Goal: Communication & Community: Answer question/provide support

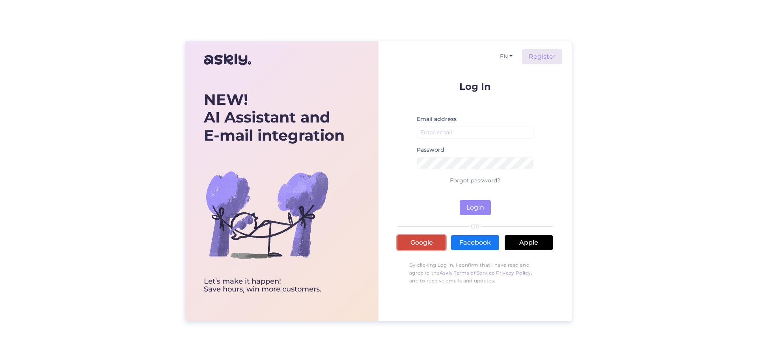
click at [424, 245] on link "Google" at bounding box center [422, 242] width 48 height 15
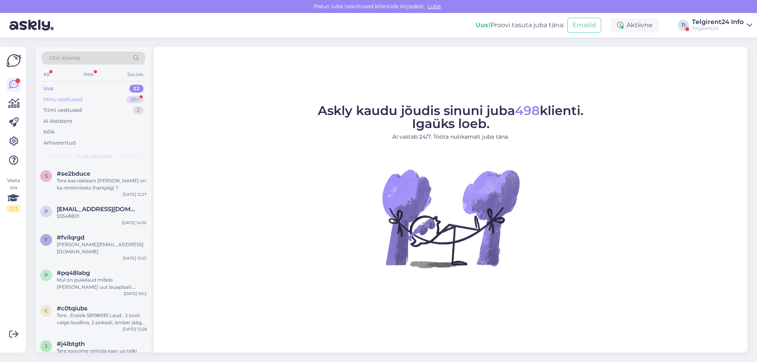
click at [103, 101] on div "Minu vestlused 99+" at bounding box center [93, 99] width 103 height 11
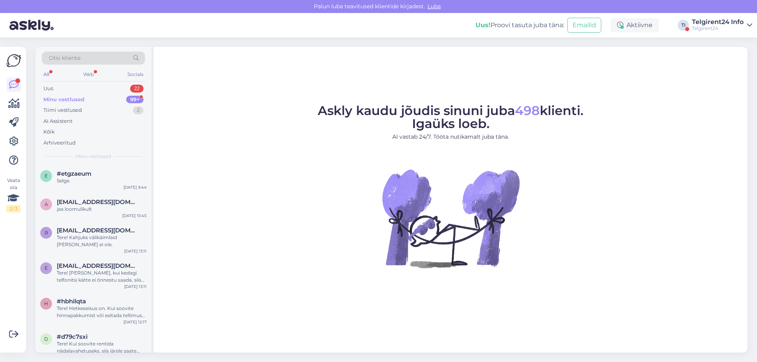
click at [724, 21] on div "Telgirent24 Info" at bounding box center [718, 22] width 52 height 6
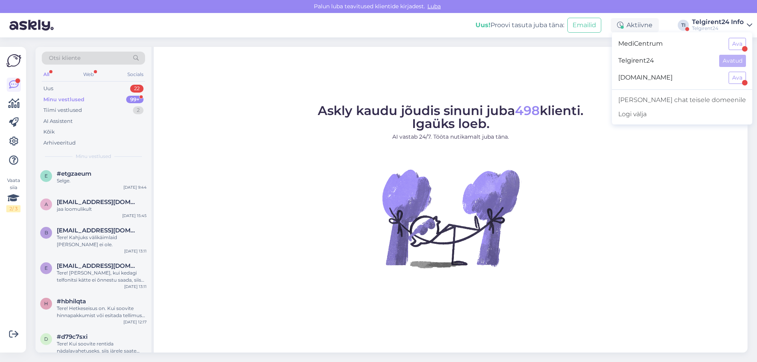
click at [693, 45] on span "MediCentrum" at bounding box center [670, 44] width 104 height 12
click at [730, 41] on button "Ava" at bounding box center [737, 44] width 17 height 12
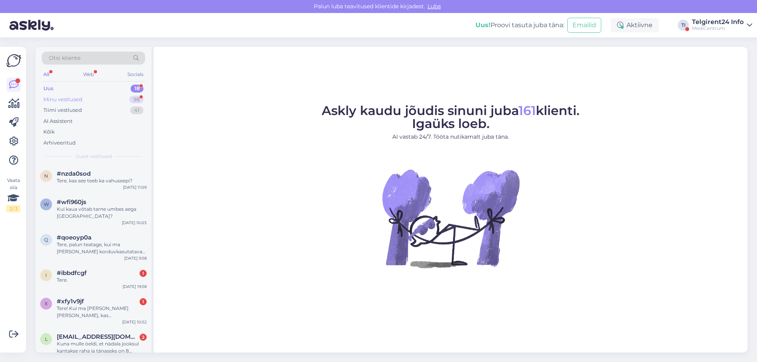
click at [93, 97] on div "Minu vestlused 98" at bounding box center [93, 99] width 103 height 11
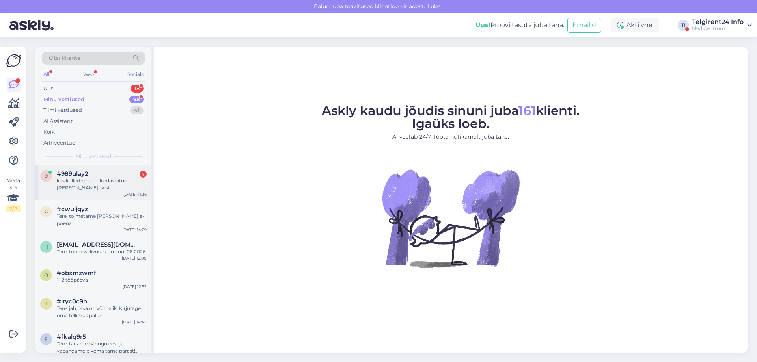
click at [96, 188] on div "kas kullerfirmale oli edastatud palve, sest eile kuller helistas 16,20 et varst…" at bounding box center [102, 184] width 90 height 14
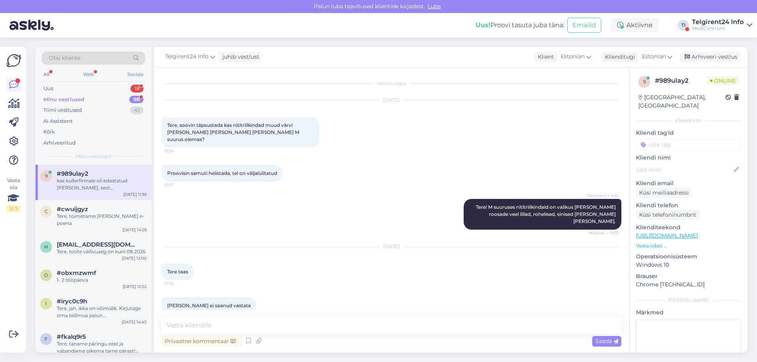
scroll to position [536, 0]
